Goal: Communication & Community: Participate in discussion

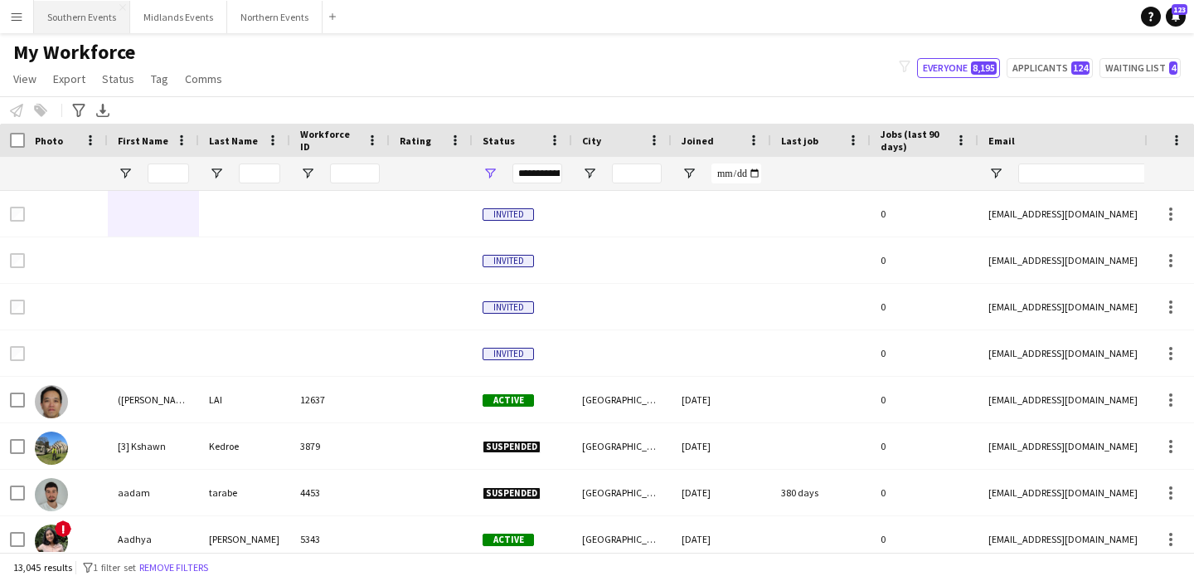
click at [79, 6] on button "Southern Events Close" at bounding box center [82, 17] width 96 height 32
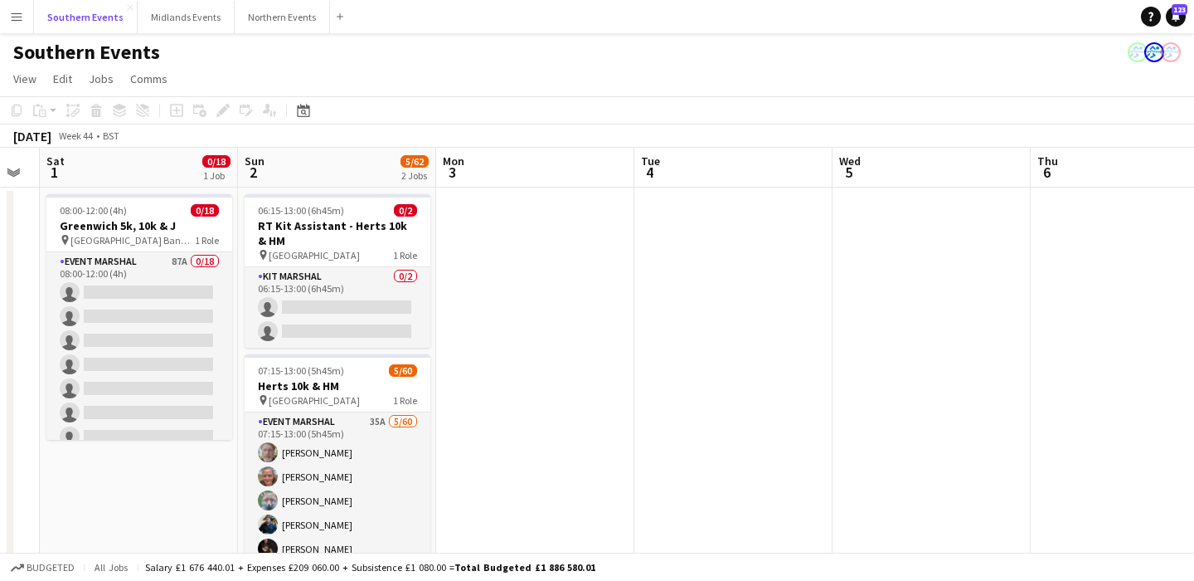
scroll to position [0, 631]
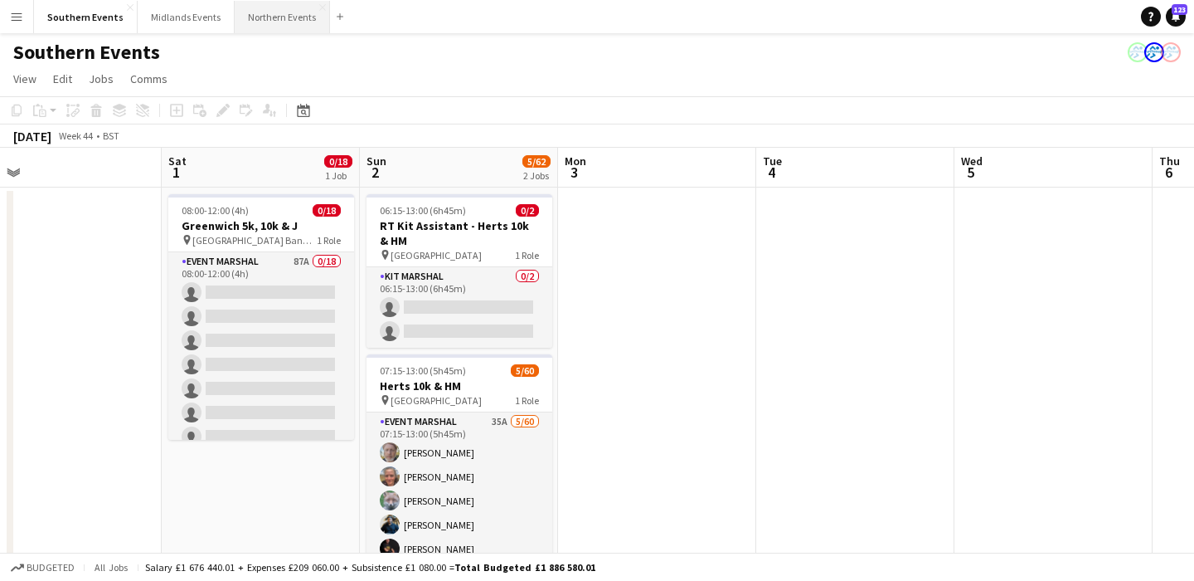
click at [273, 18] on button "Northern Events Close" at bounding box center [282, 17] width 95 height 32
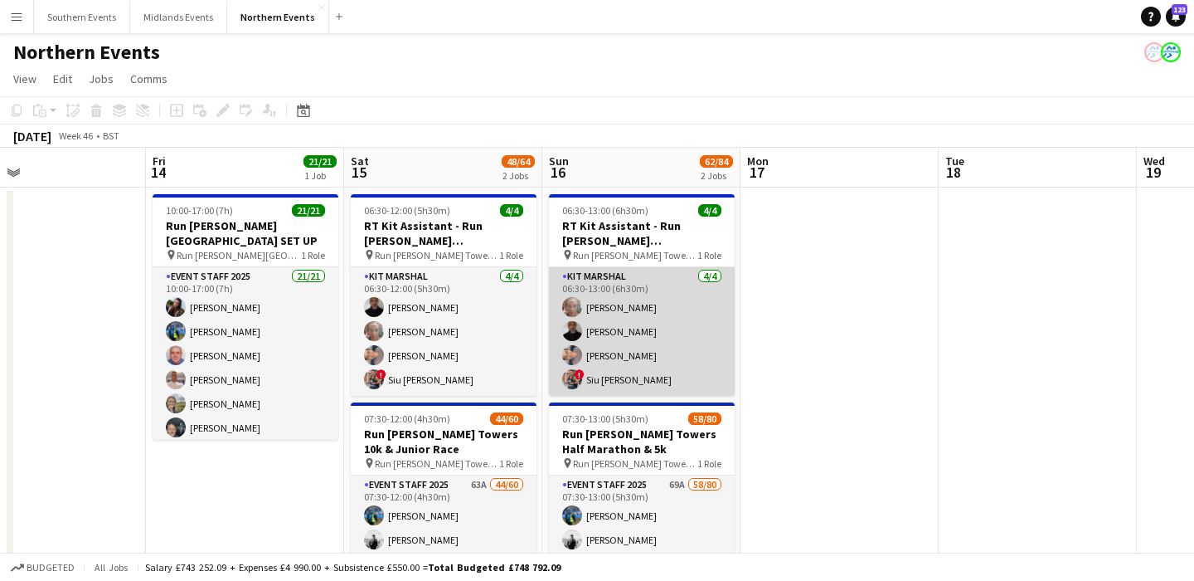
click at [699, 374] on app-card-role "Kit Marshal [DATE] 06:30-13:00 (6h30m) [PERSON_NAME] [PERSON_NAME] [PERSON_NAME…" at bounding box center [642, 331] width 186 height 129
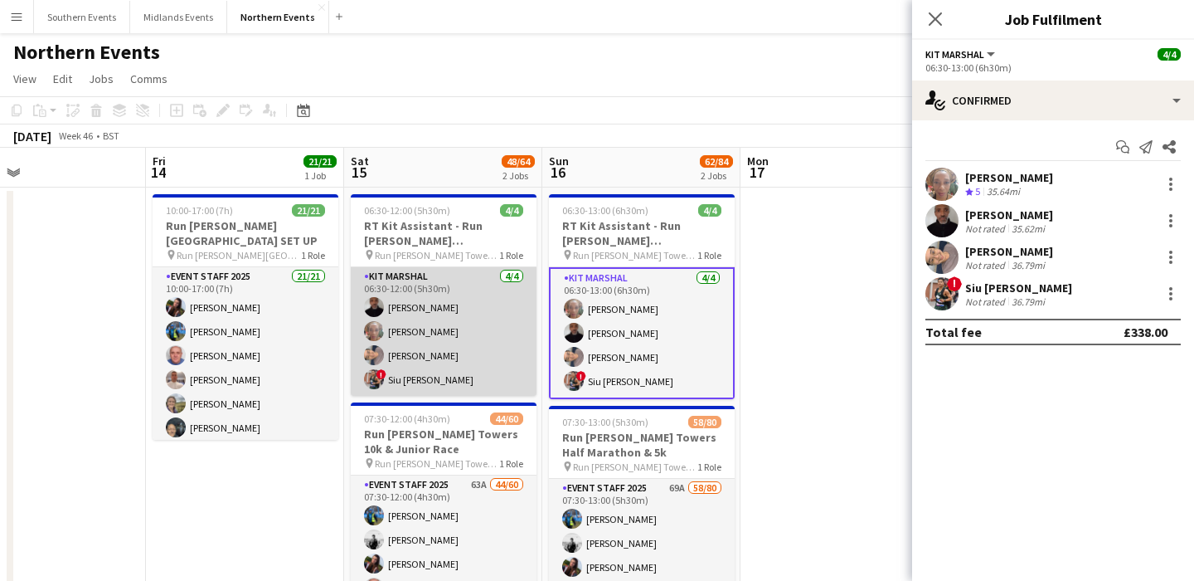
click at [440, 356] on app-card-role "Kit Marshal [DATE] 06:30-12:00 (5h30m) [PERSON_NAME] [PERSON_NAME] [PERSON_NAME…" at bounding box center [444, 331] width 186 height 129
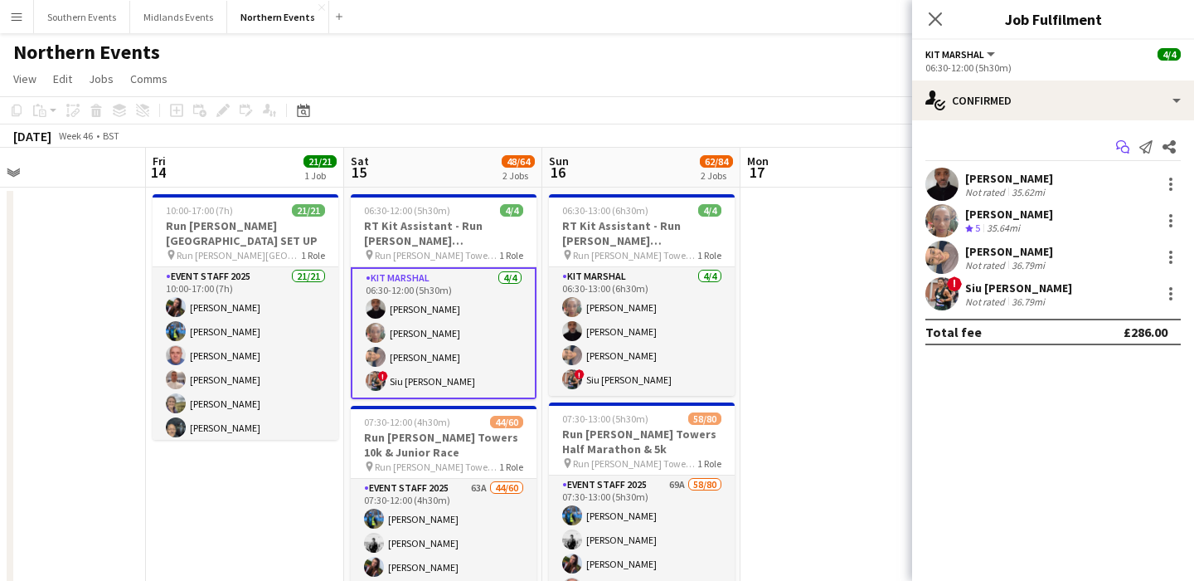
click at [1121, 140] on icon at bounding box center [1121, 144] width 10 height 9
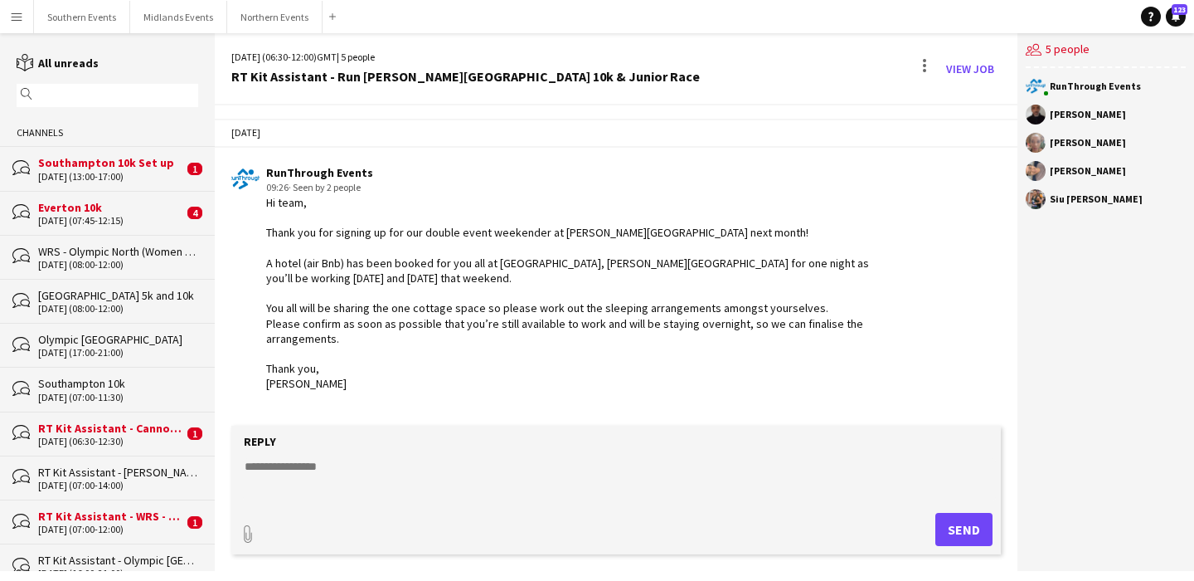
click at [96, 88] on input "text" at bounding box center [115, 95] width 158 height 15
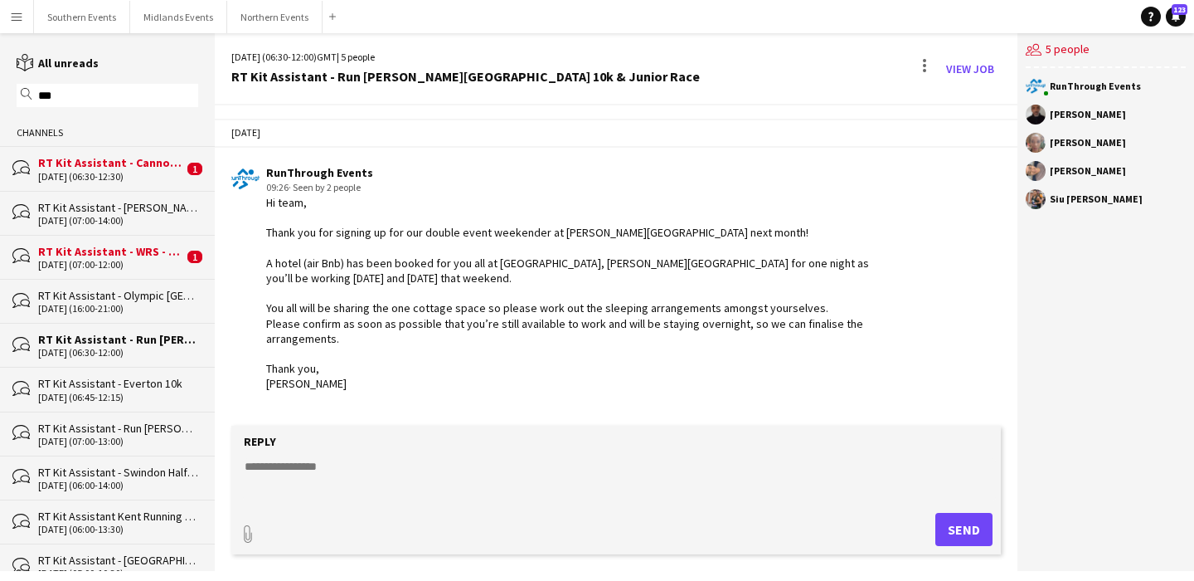
type input "***"
click at [109, 160] on div "RT Kit Assistant - Cannock Chase Running Festival" at bounding box center [110, 162] width 145 height 15
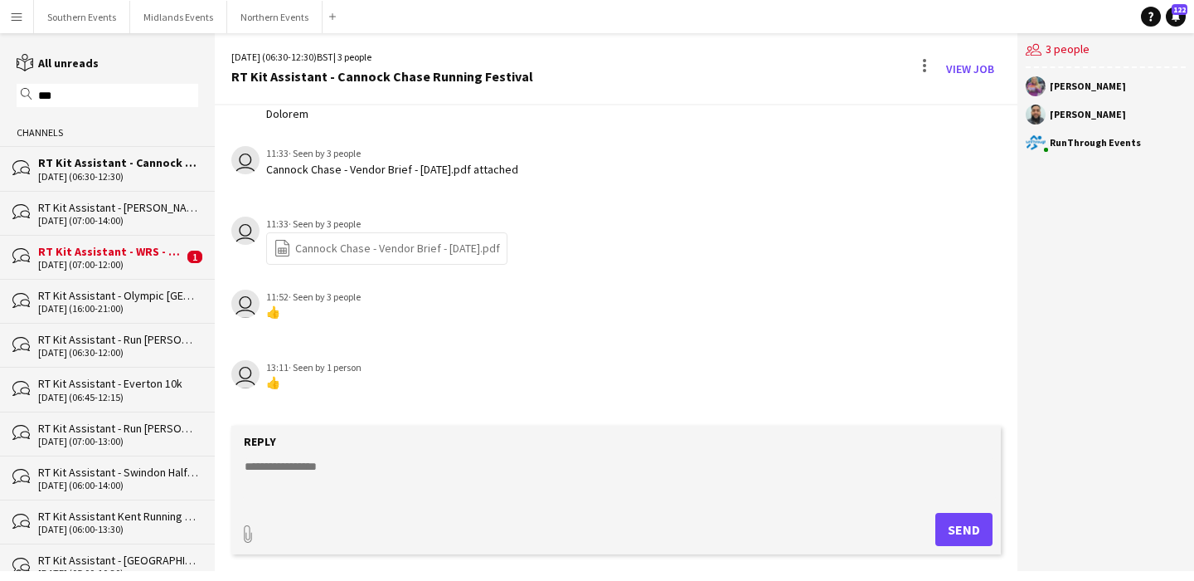
scroll to position [1009, 0]
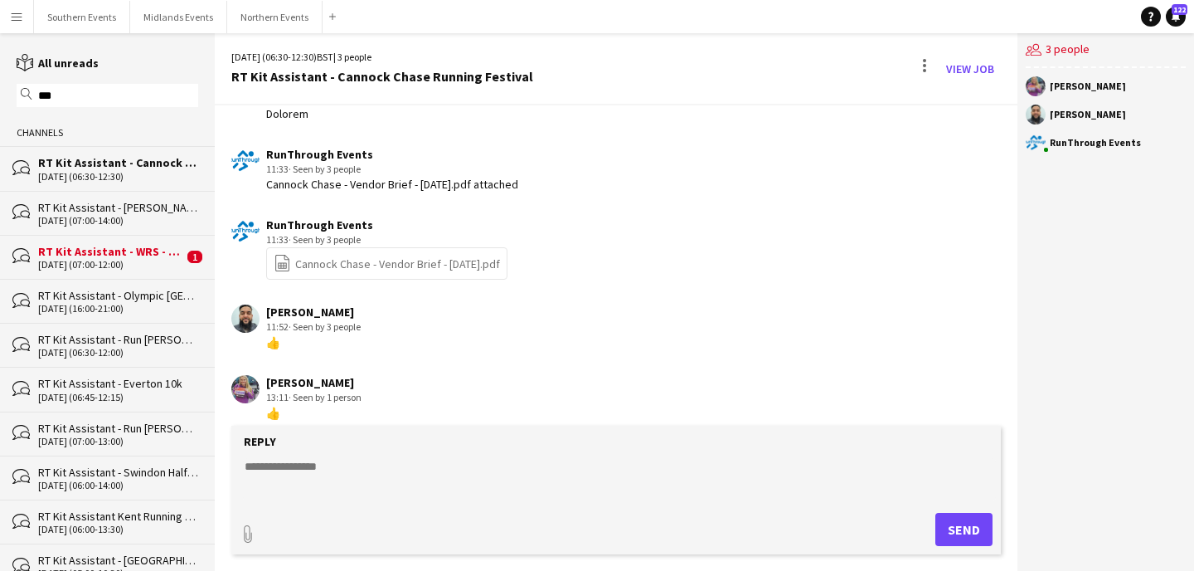
click at [128, 266] on div "[DATE] (07:00-12:00)" at bounding box center [110, 265] width 145 height 12
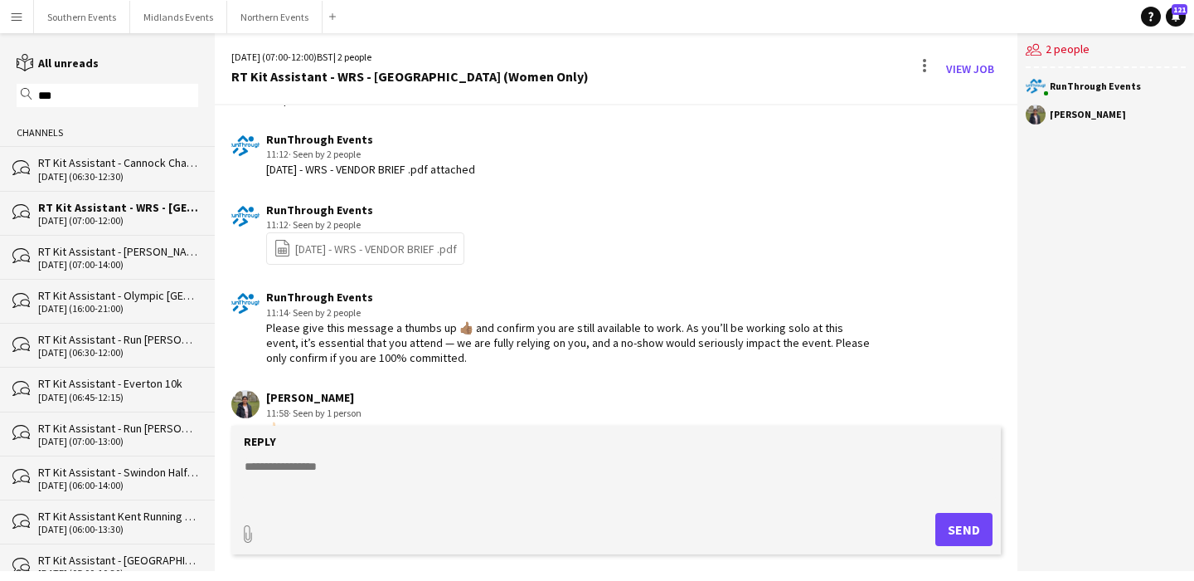
scroll to position [1070, 0]
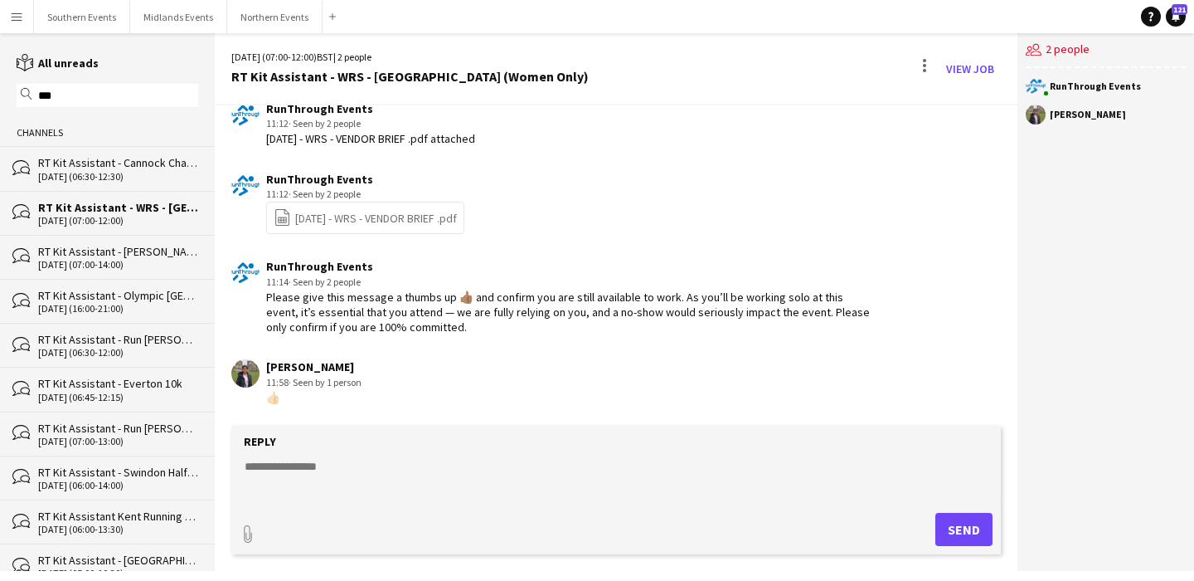
click at [142, 248] on div "RT Kit Assistant - [PERSON_NAME]" at bounding box center [118, 251] width 160 height 15
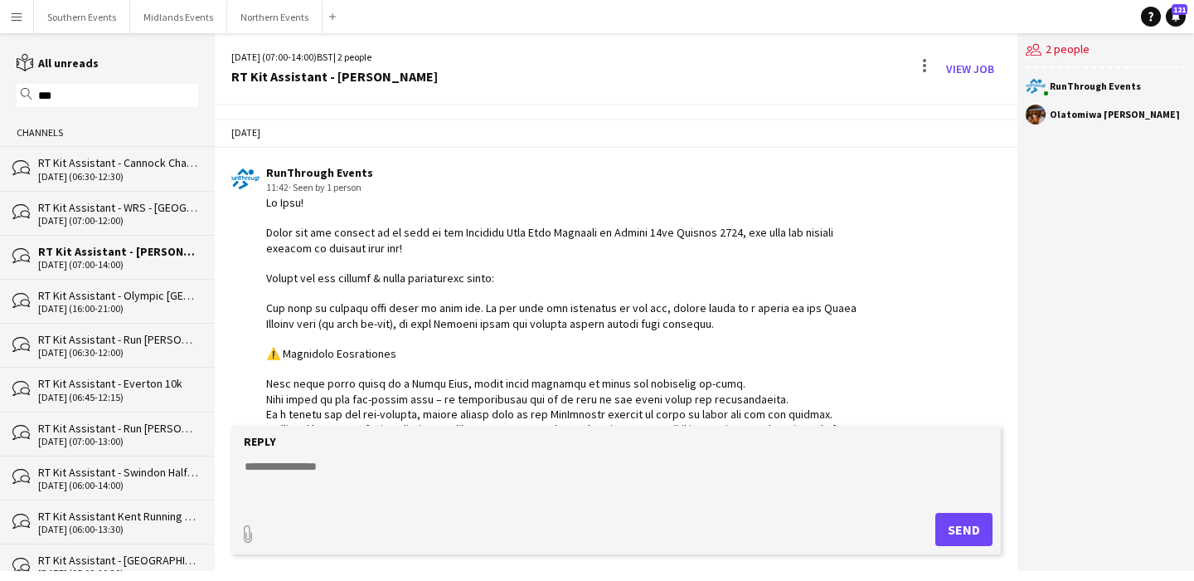
scroll to position [1065, 0]
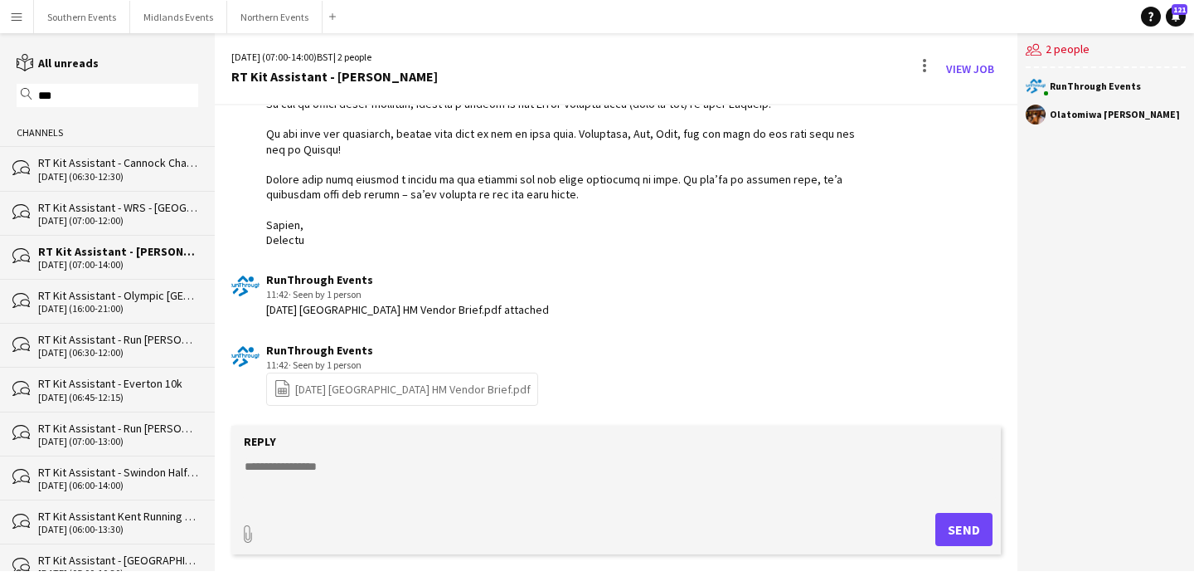
click at [139, 207] on div "RT Kit Assistant - WRS - [GEOGRAPHIC_DATA] (Women Only)" at bounding box center [118, 207] width 160 height 15
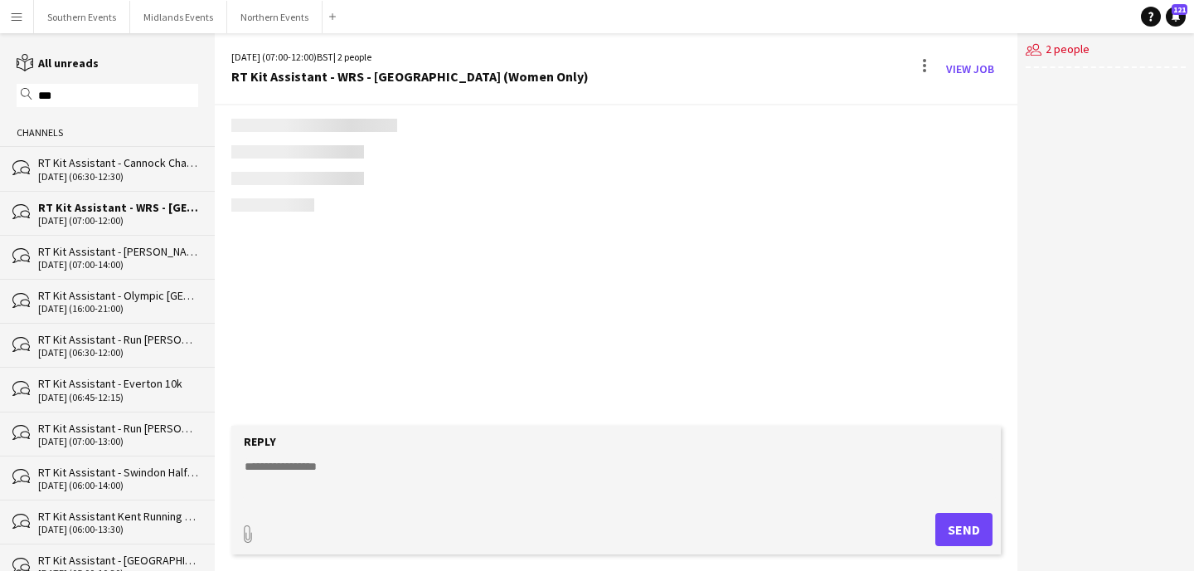
scroll to position [1070, 0]
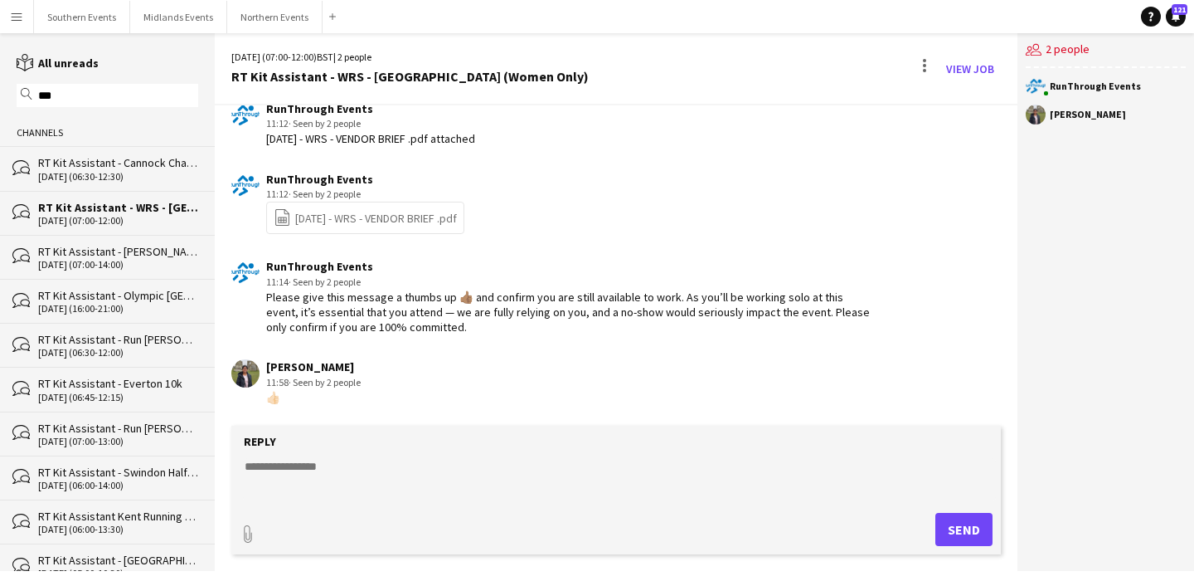
click at [139, 163] on div "RT Kit Assistant - Cannock Chase Running Festival" at bounding box center [118, 162] width 160 height 15
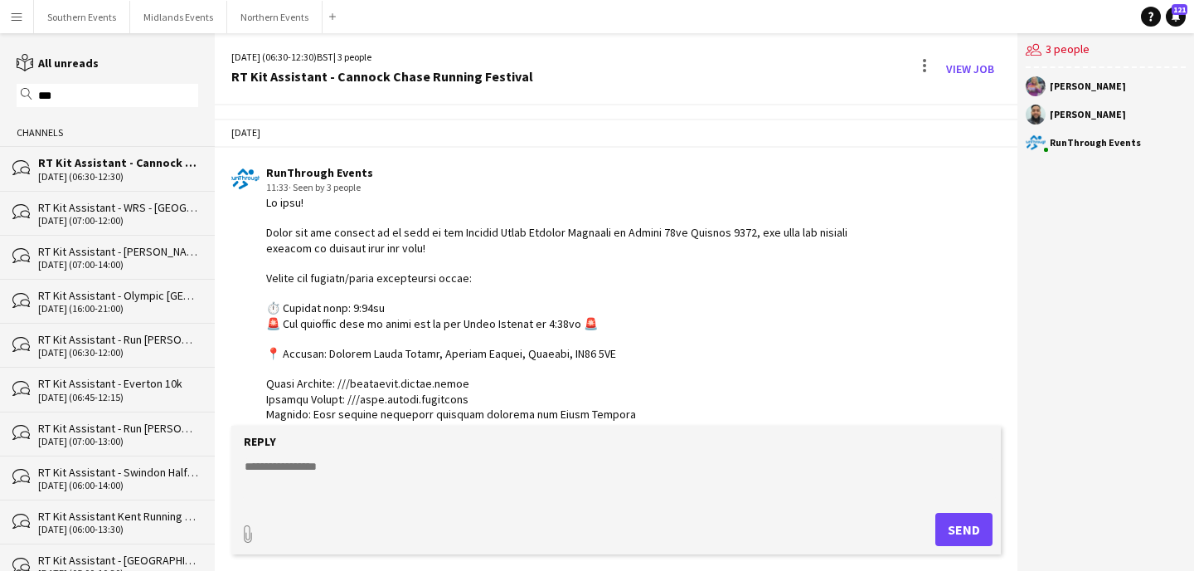
scroll to position [1025, 0]
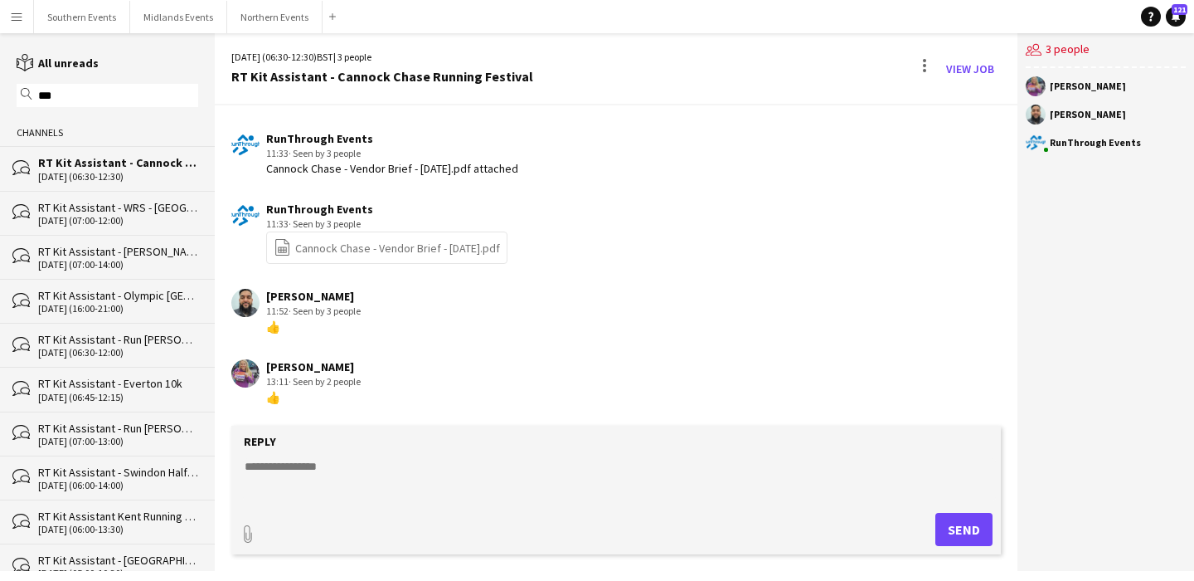
click at [149, 299] on div "RT Kit Assistant - Olympic [GEOGRAPHIC_DATA]" at bounding box center [118, 295] width 160 height 15
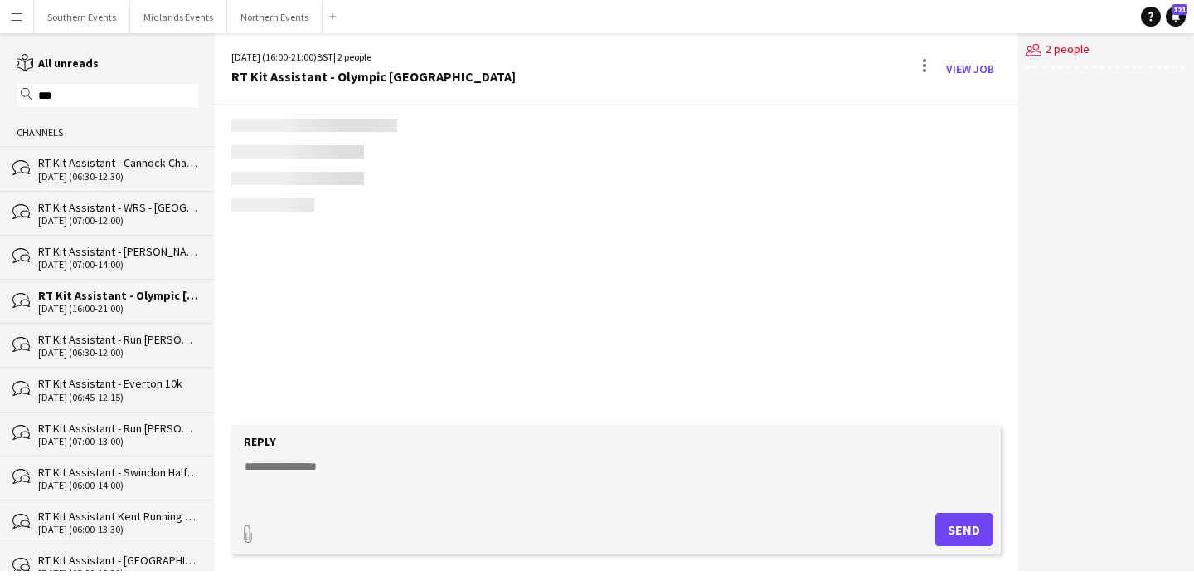
scroll to position [1477, 0]
